Goal: Transaction & Acquisition: Subscribe to service/newsletter

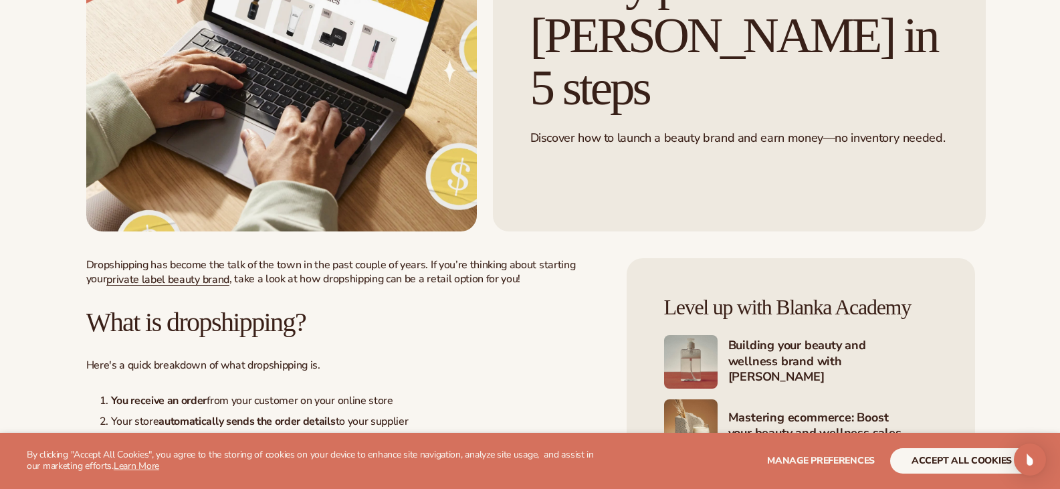
scroll to position [401, 0]
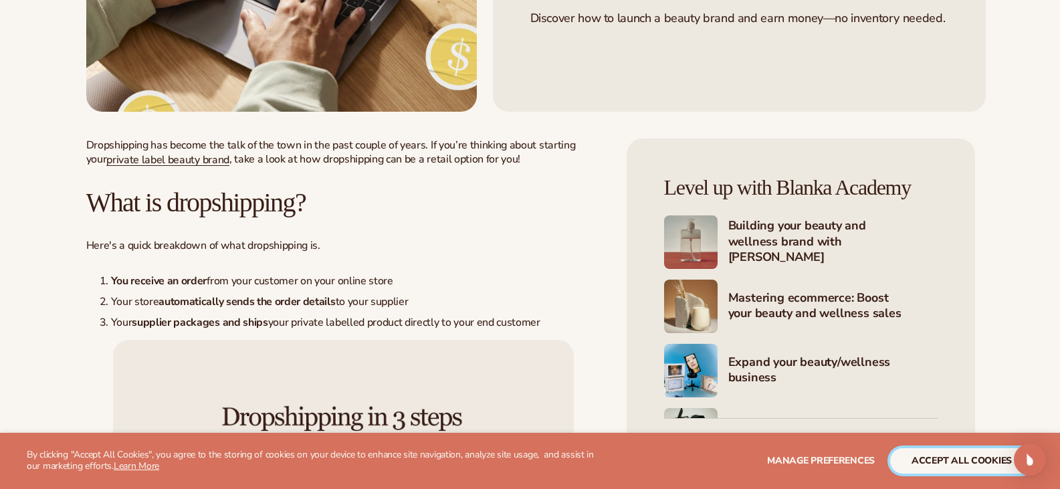
click at [956, 449] on button "accept all cookies" at bounding box center [961, 460] width 143 height 25
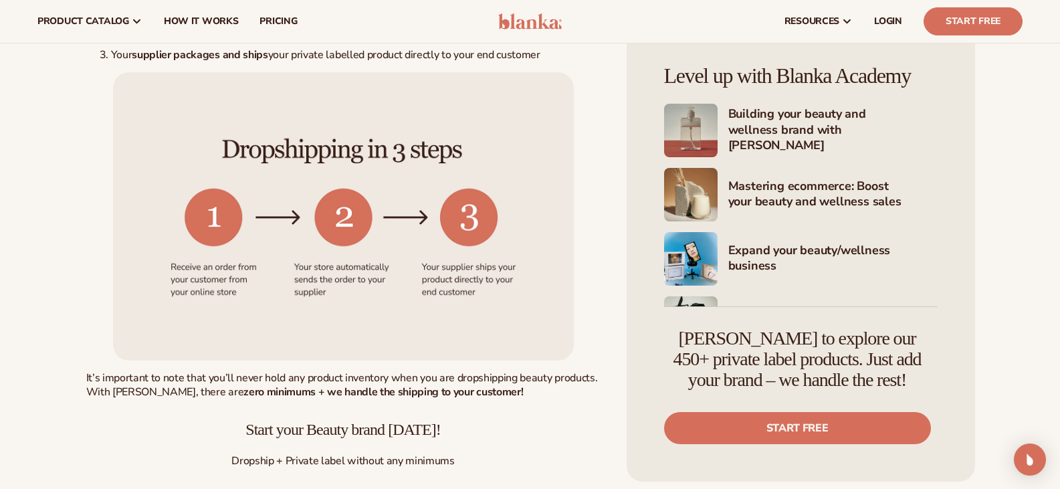
scroll to position [602, 0]
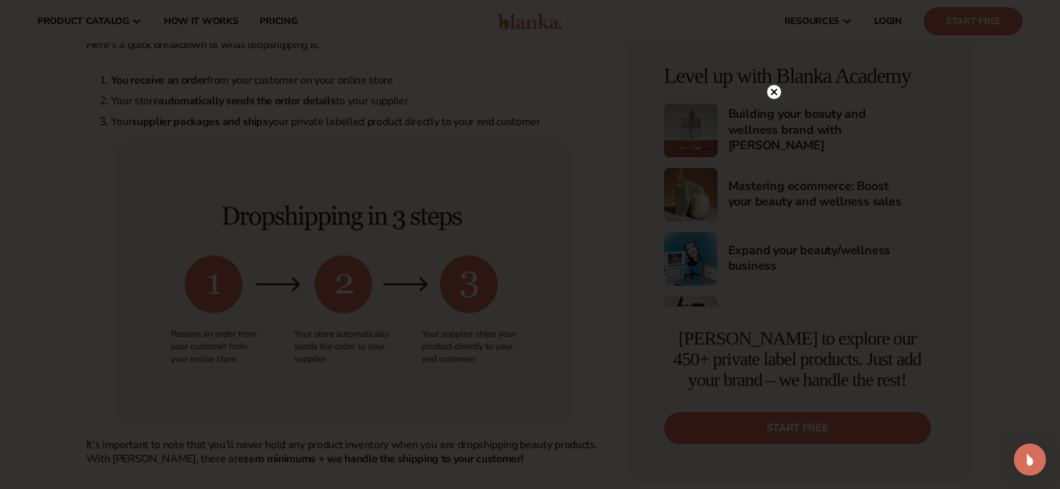
click at [779, 84] on div at bounding box center [774, 91] width 14 height 23
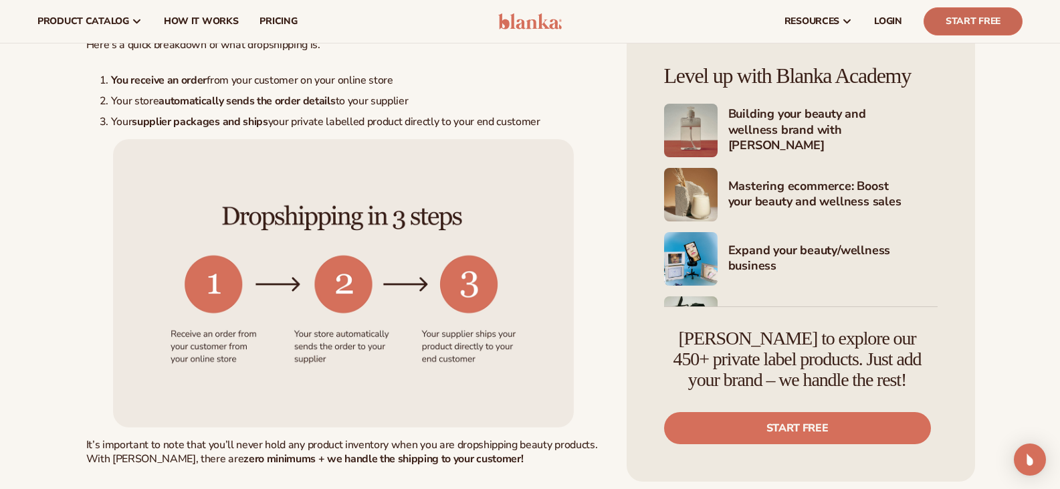
click at [957, 26] on link "Start Free" at bounding box center [972, 21] width 99 height 28
